Goal: Navigation & Orientation: Find specific page/section

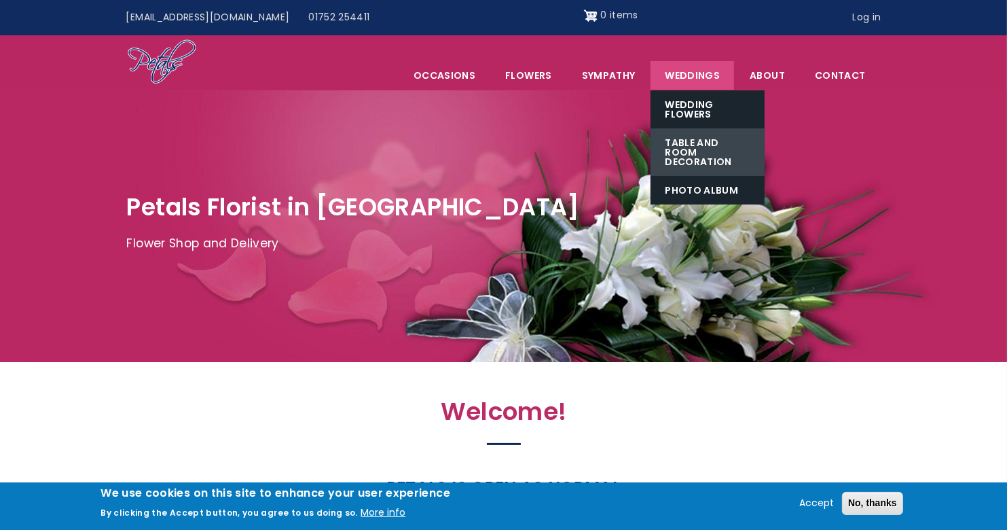
click at [684, 155] on link "Table and Room Decoration" at bounding box center [707, 152] width 114 height 48
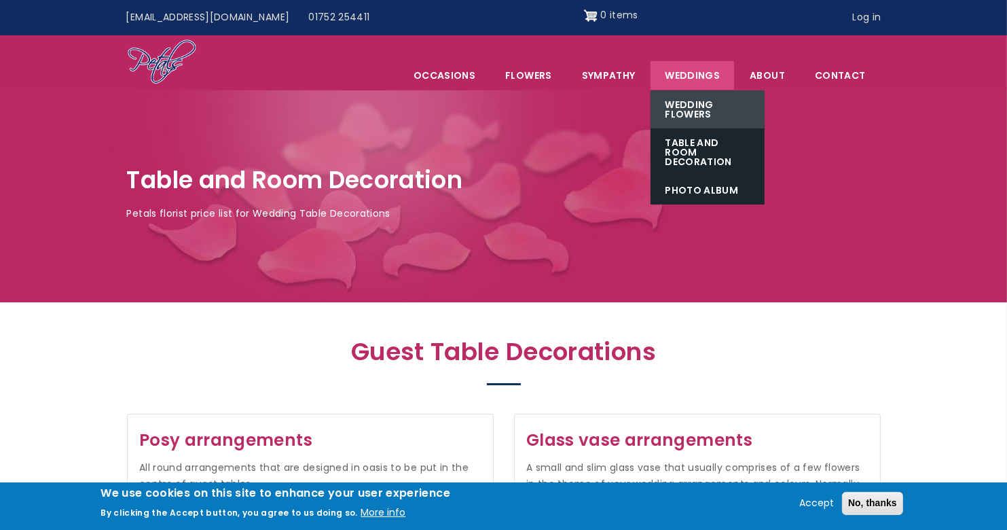
click at [690, 97] on link "Wedding Flowers" at bounding box center [707, 109] width 114 height 38
